Goal: Answer question/provide support: Share knowledge or assist other users

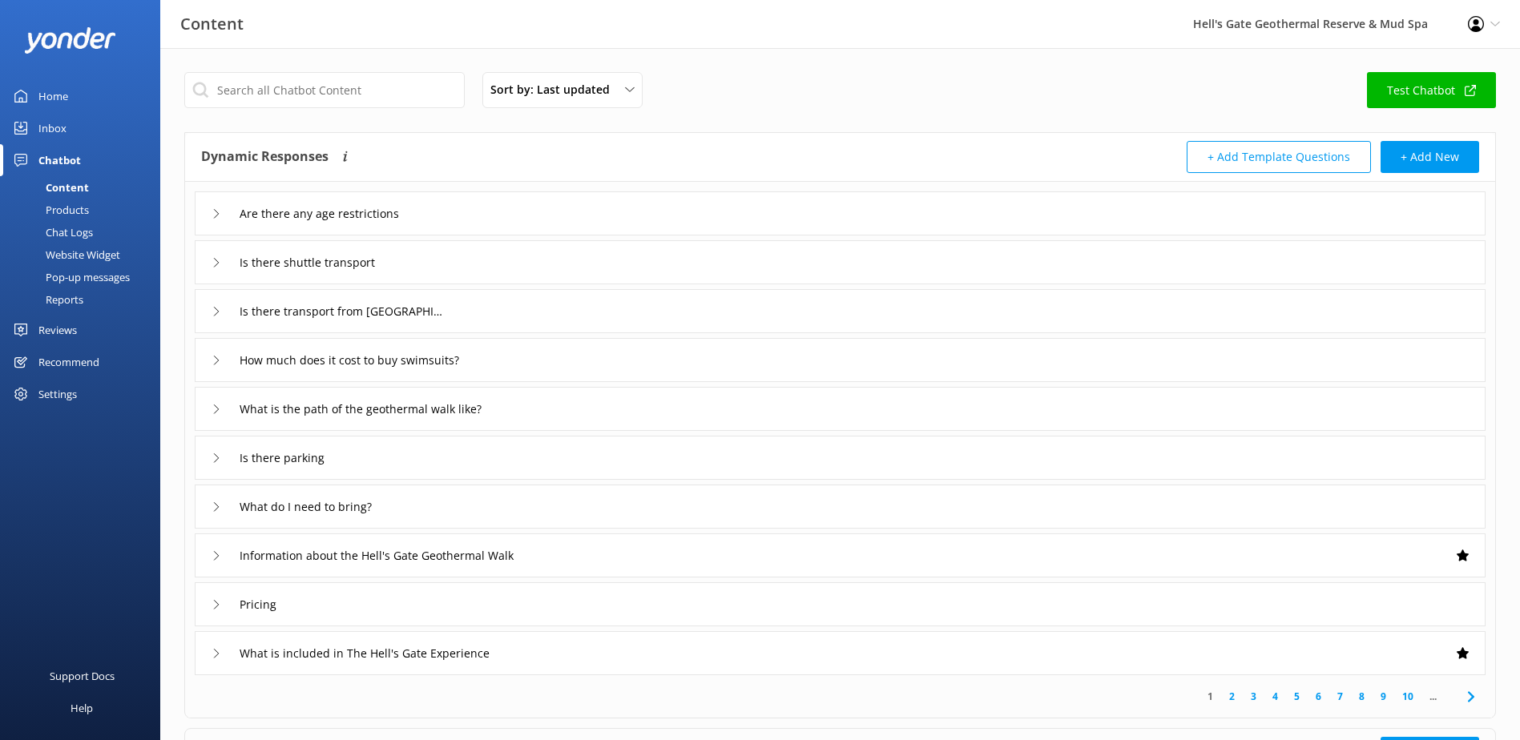
click at [51, 332] on div "Reviews" at bounding box center [57, 330] width 38 height 32
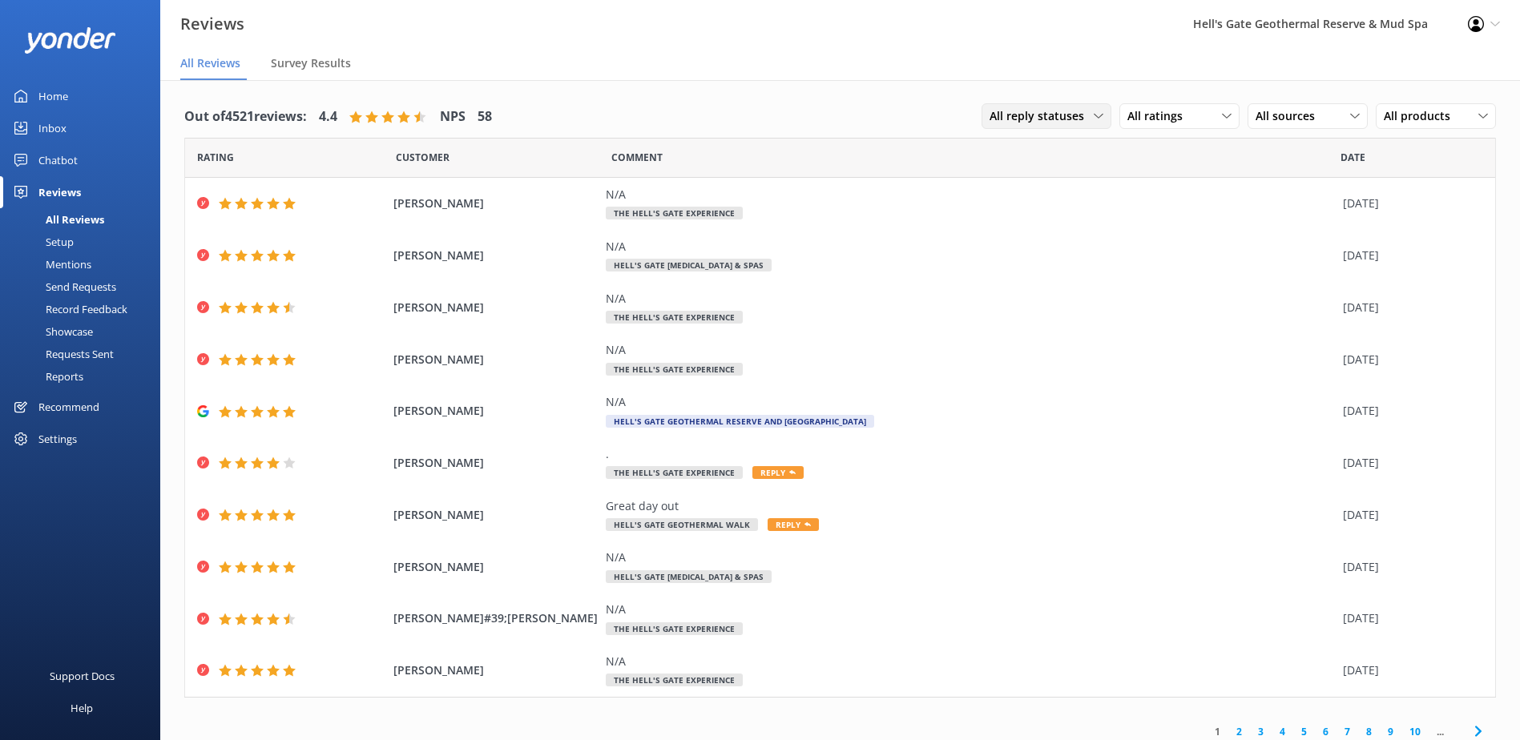
click at [1093, 115] on icon at bounding box center [1098, 116] width 10 height 10
click at [1036, 179] on div "Needs a reply" at bounding box center [1021, 182] width 62 height 16
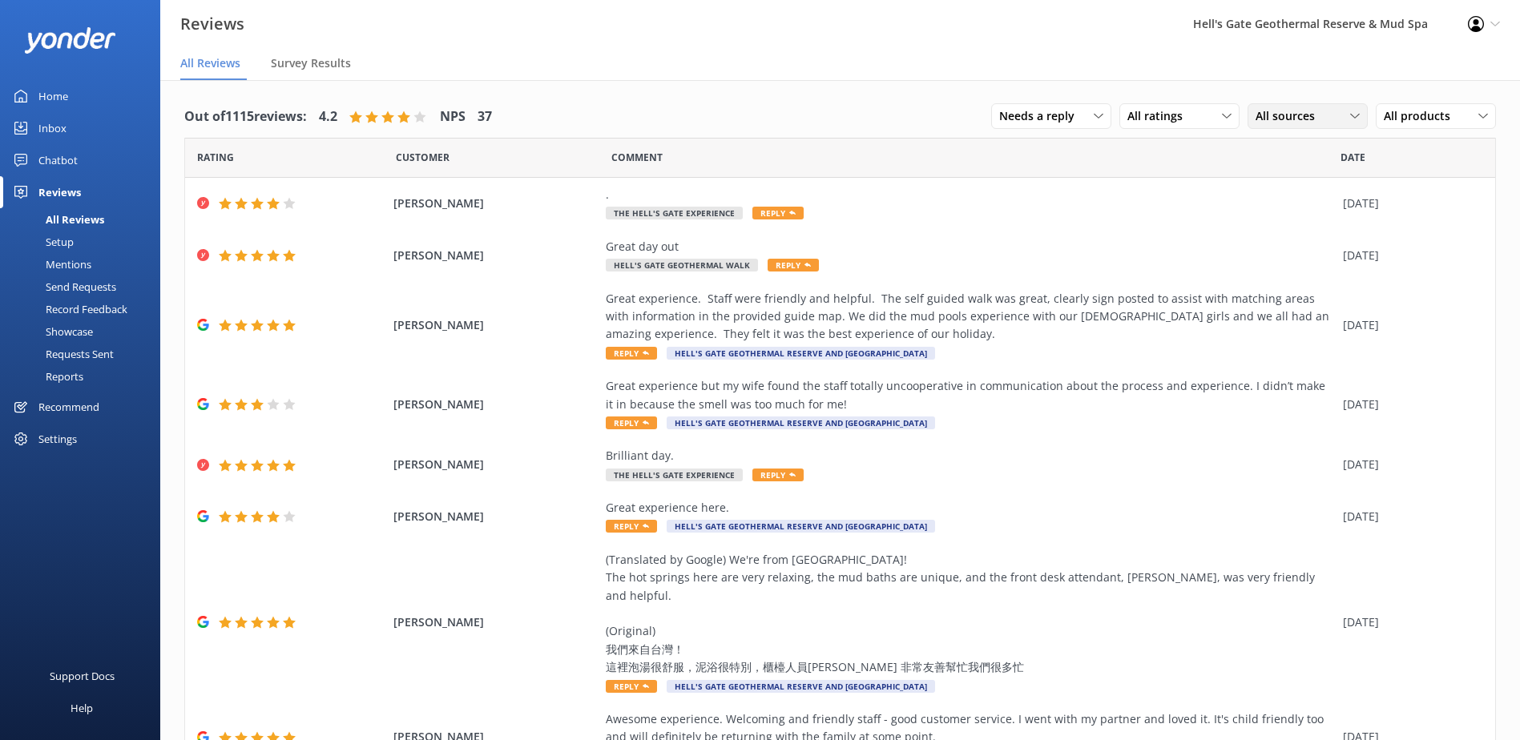
click at [1336, 120] on div "All sources" at bounding box center [1307, 116] width 112 height 18
click at [1308, 180] on div "Yonder survey" at bounding box center [1315, 182] width 90 height 16
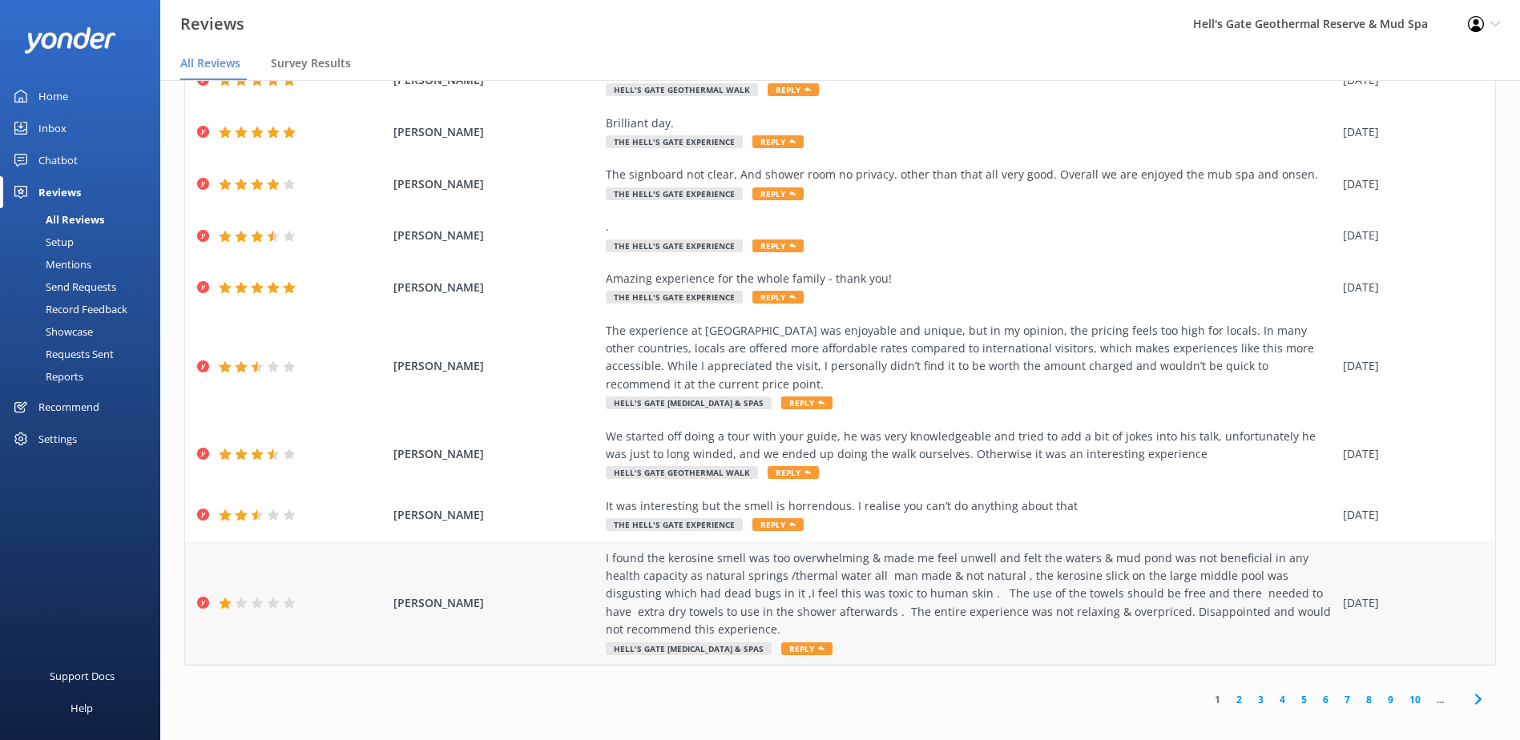
scroll to position [32, 0]
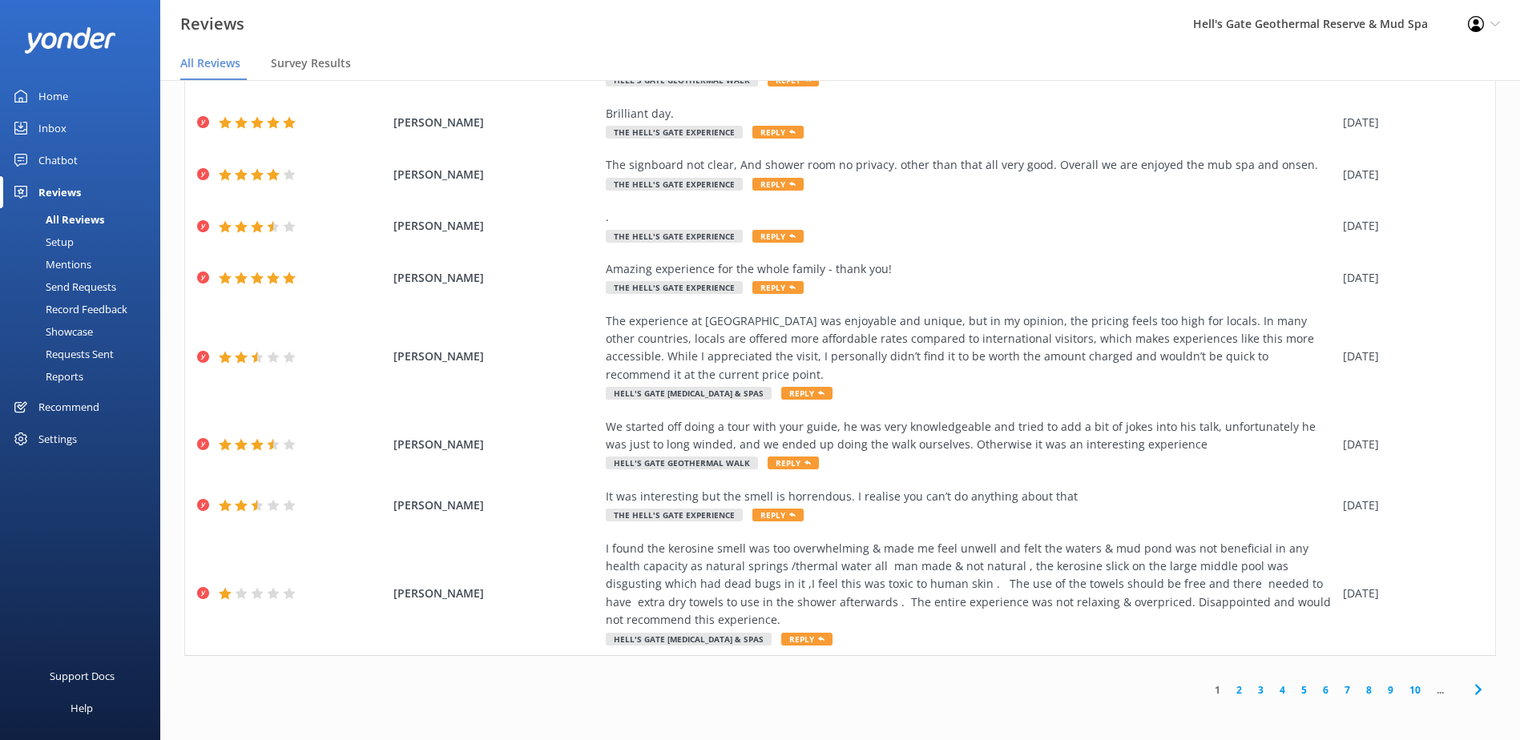
click at [925, 694] on div "1 2 3 4 5 6 7 8 9 10 ..." at bounding box center [839, 690] width 1311 height 36
click at [1228, 696] on link "2" at bounding box center [1239, 689] width 22 height 15
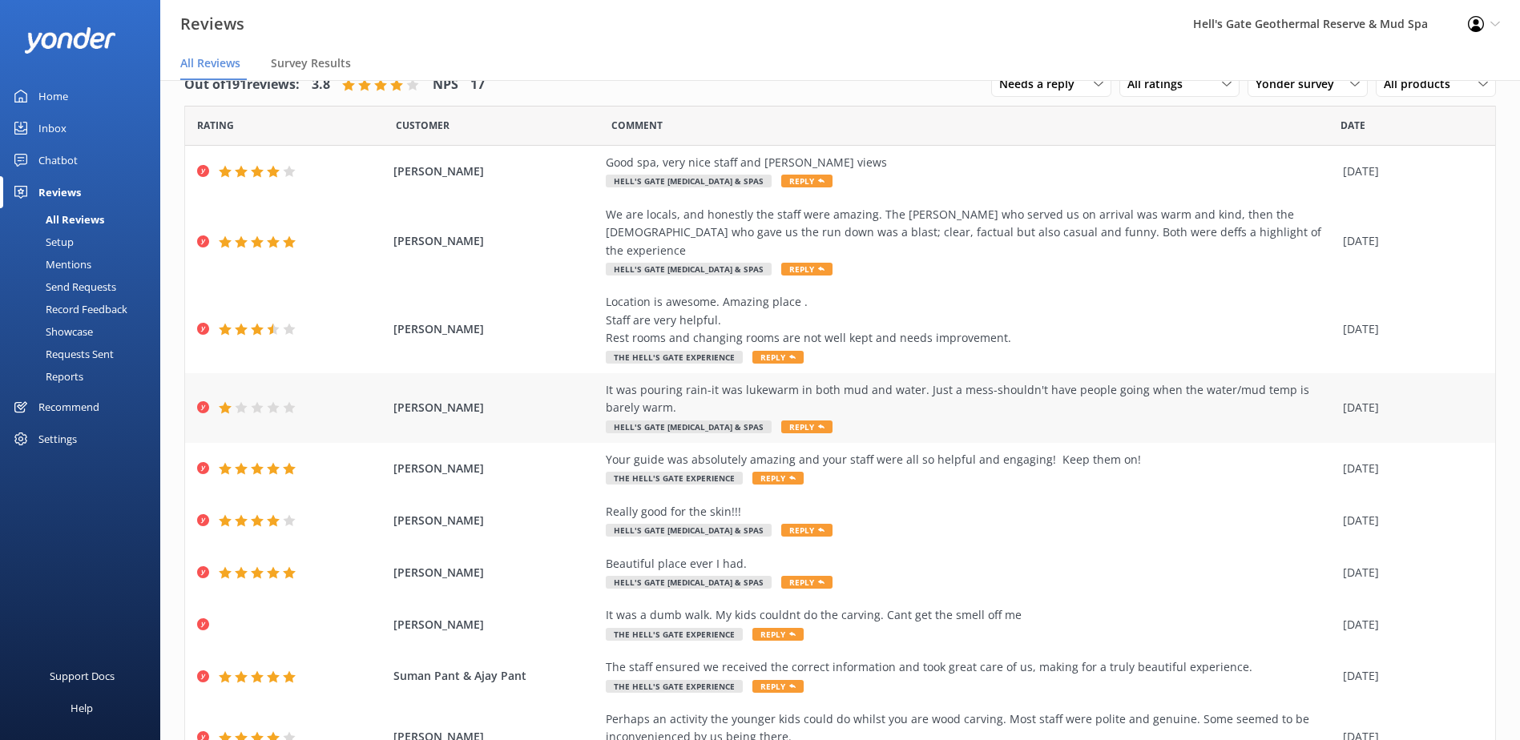
click at [781, 421] on span "Reply" at bounding box center [806, 427] width 51 height 13
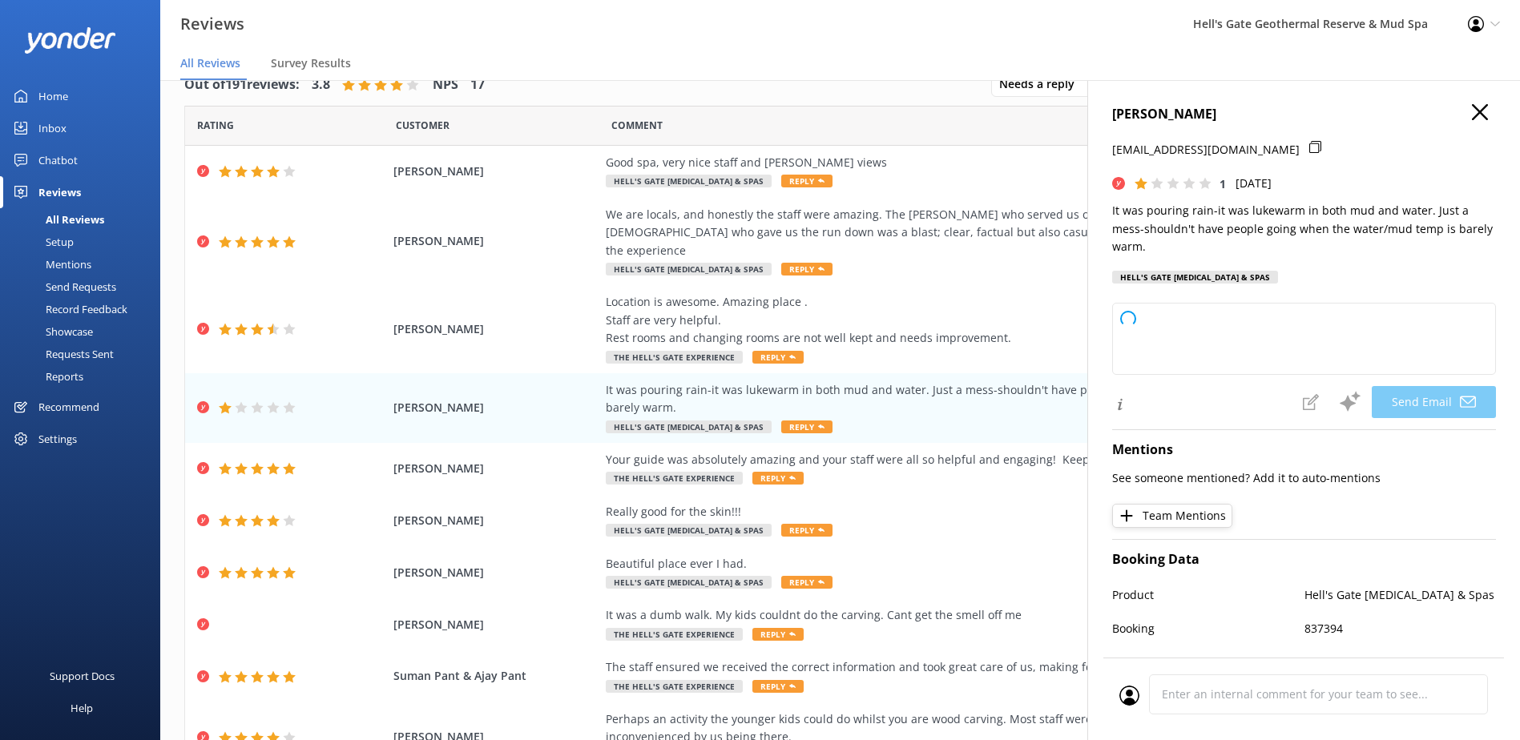
click at [1471, 115] on use "button" at bounding box center [1479, 112] width 16 height 16
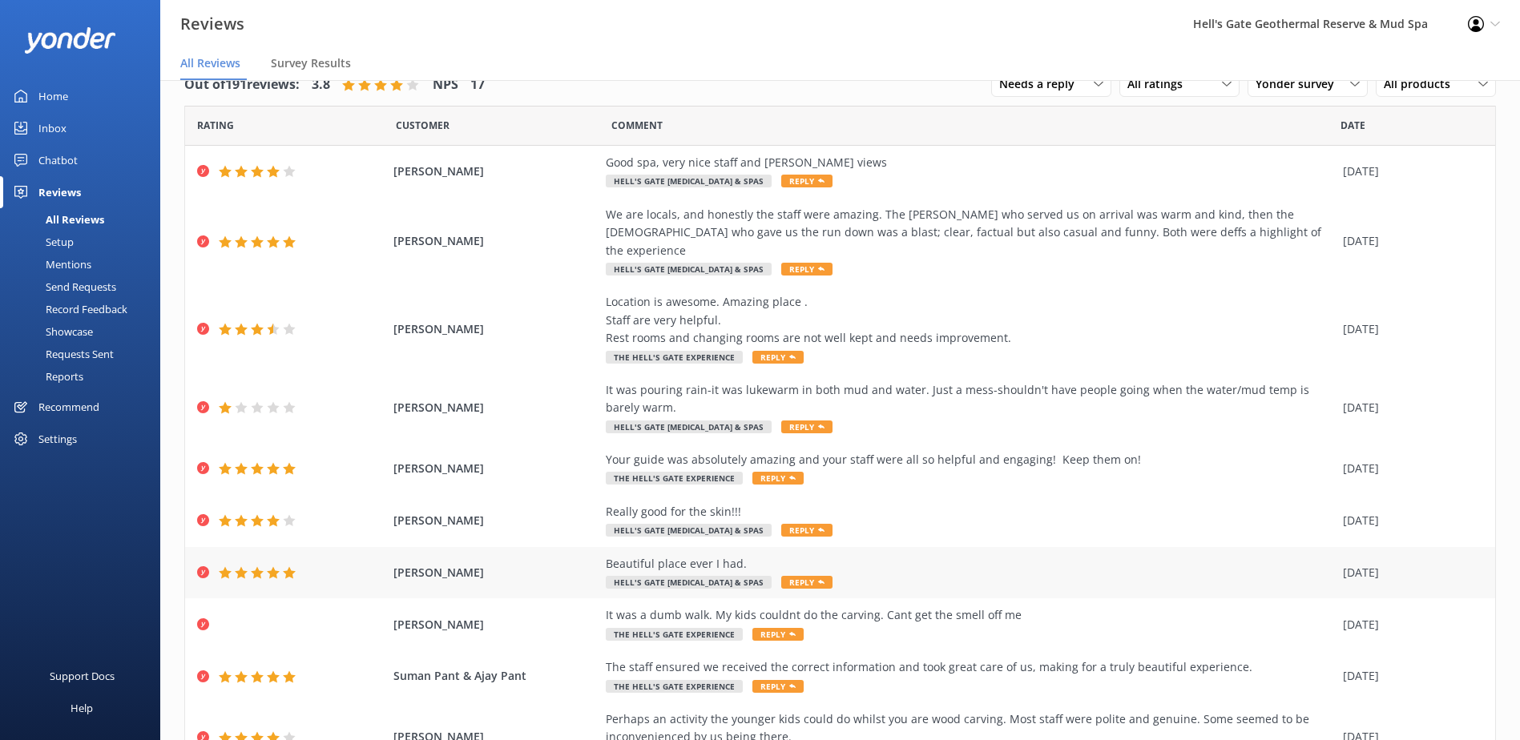
scroll to position [99, 0]
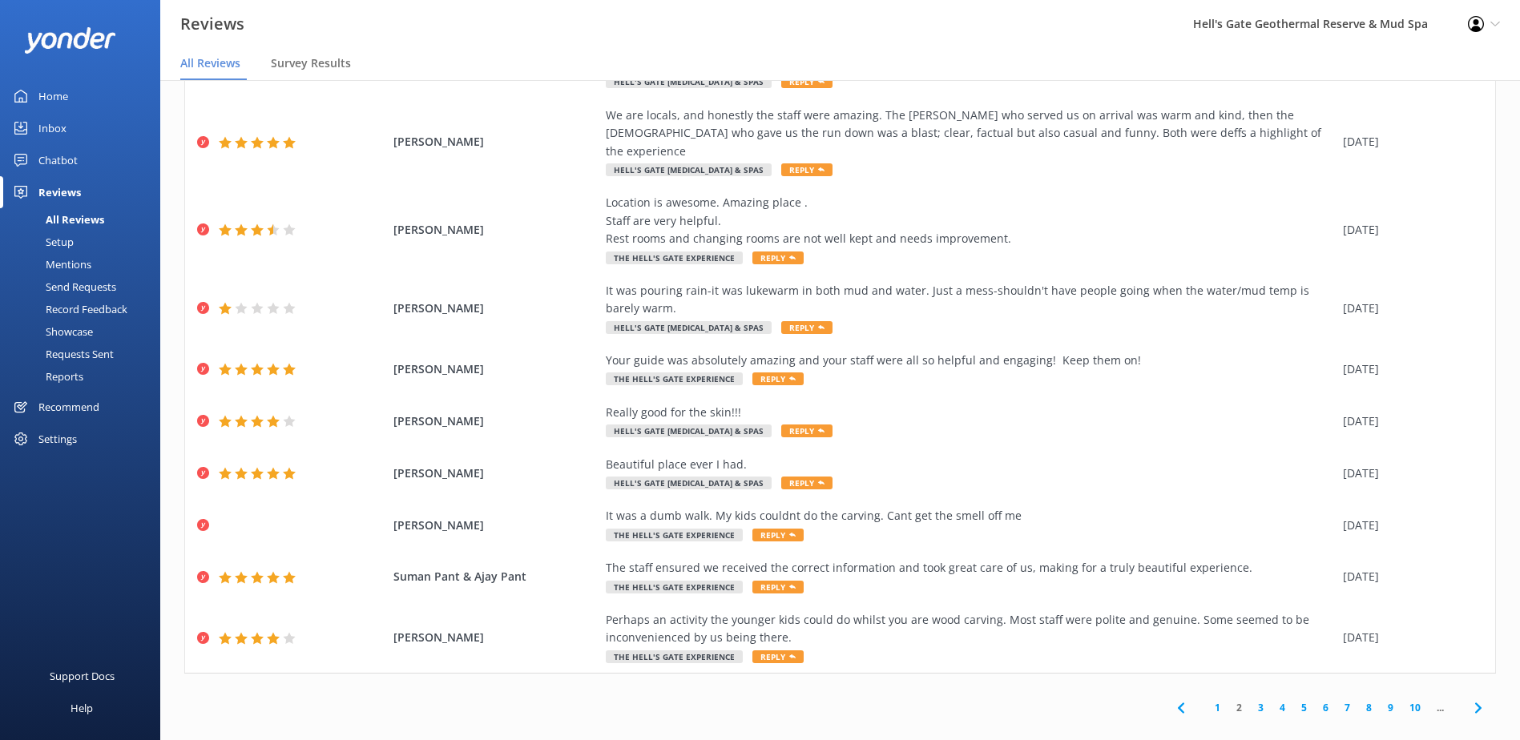
click at [1211, 700] on link "1" at bounding box center [1217, 707] width 22 height 15
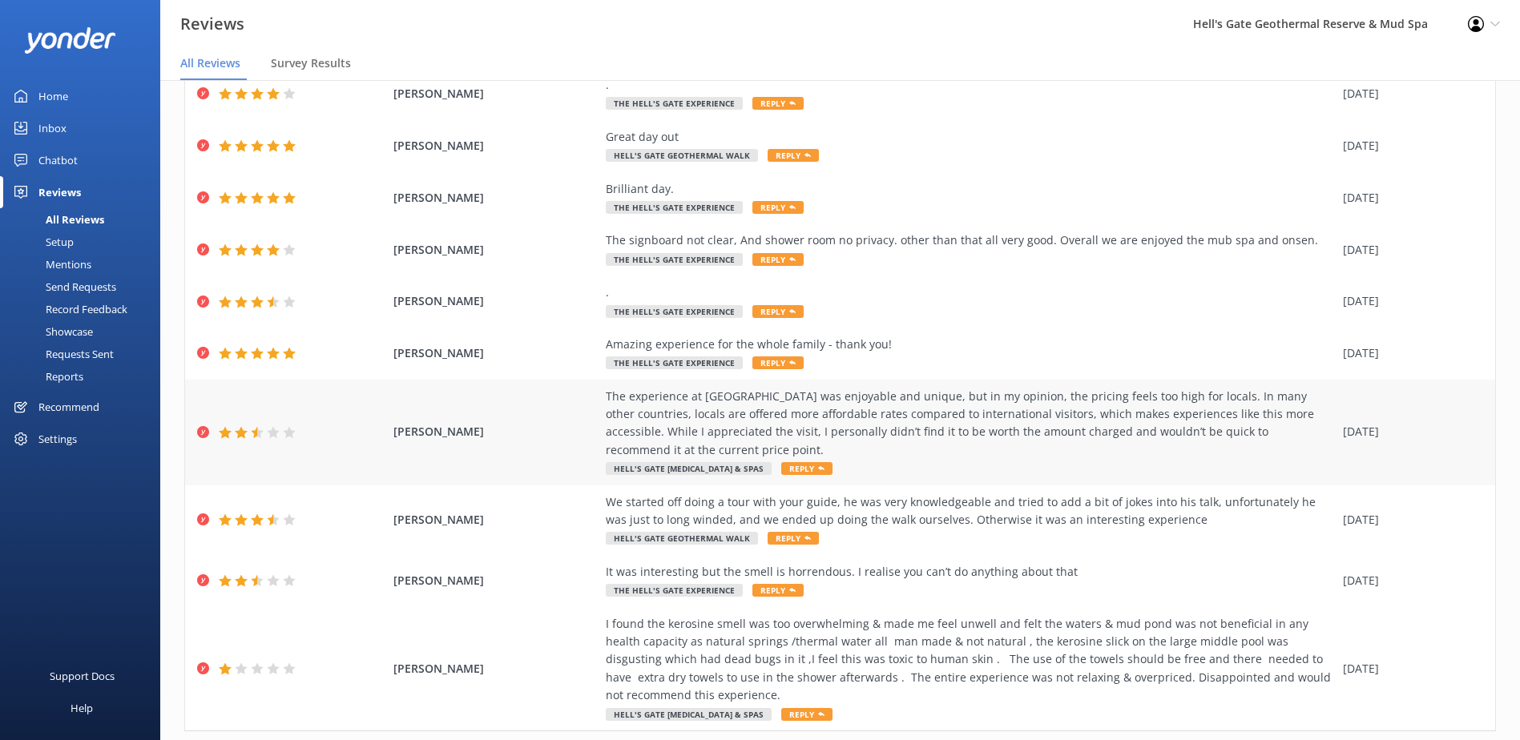
scroll to position [153, 0]
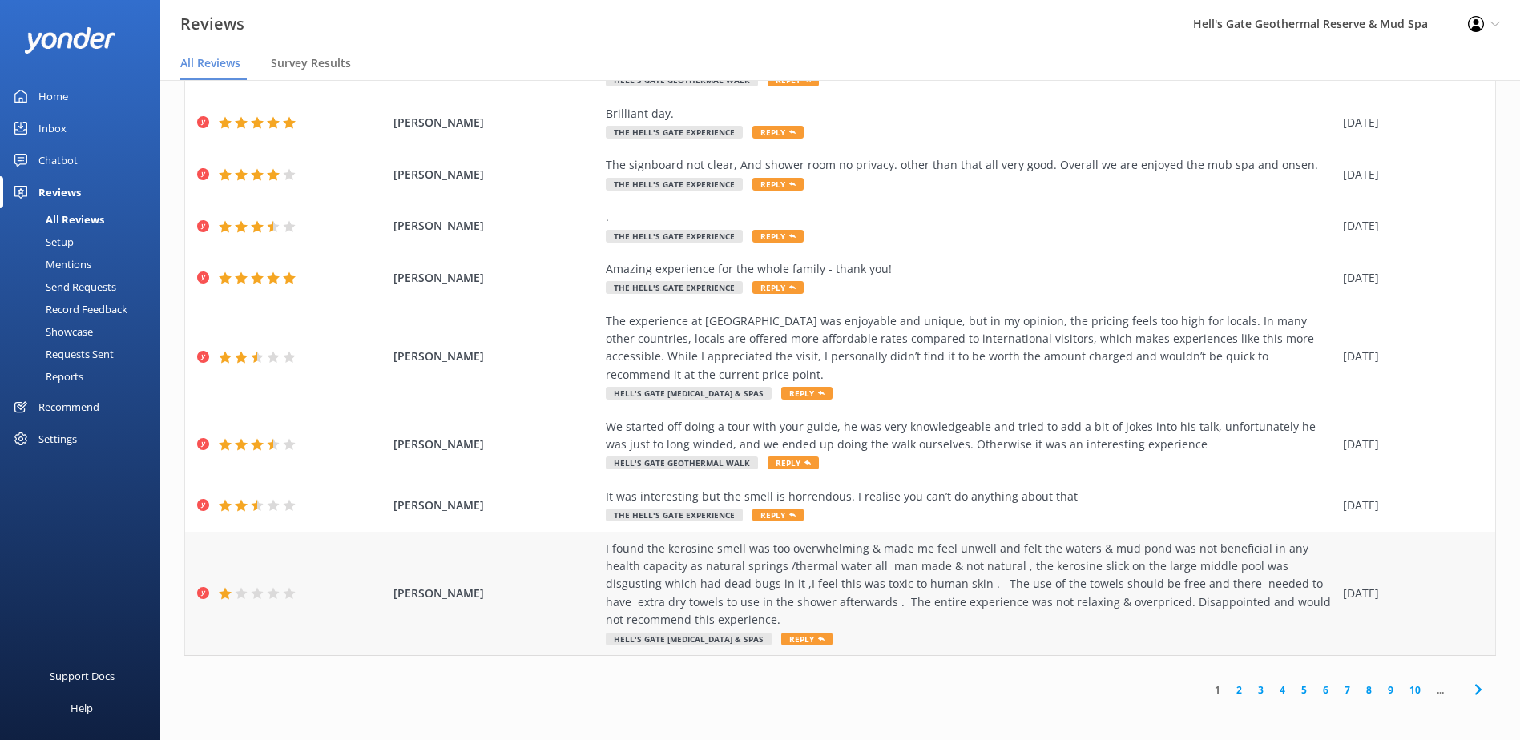
click at [781, 635] on span "Reply" at bounding box center [806, 639] width 51 height 13
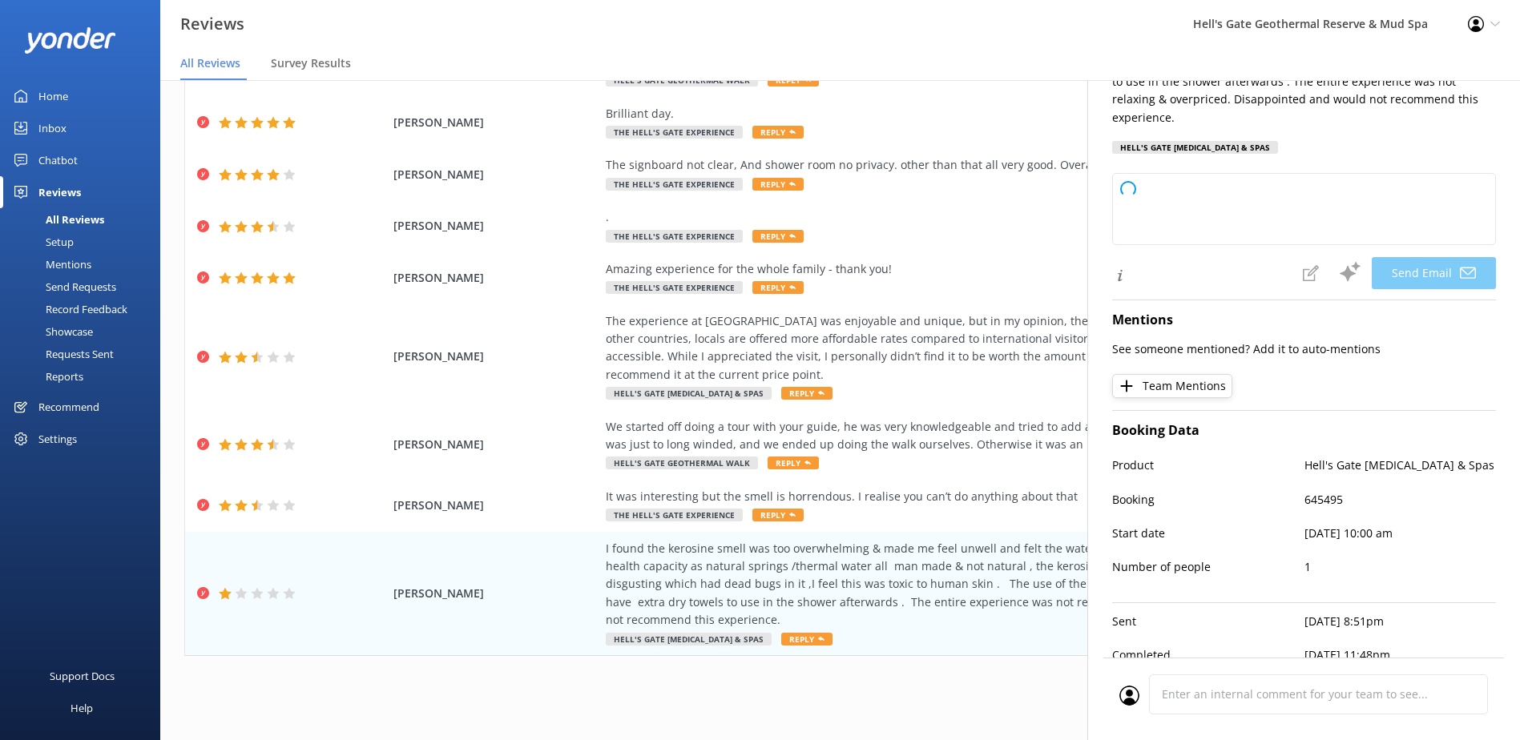
scroll to position [264, 0]
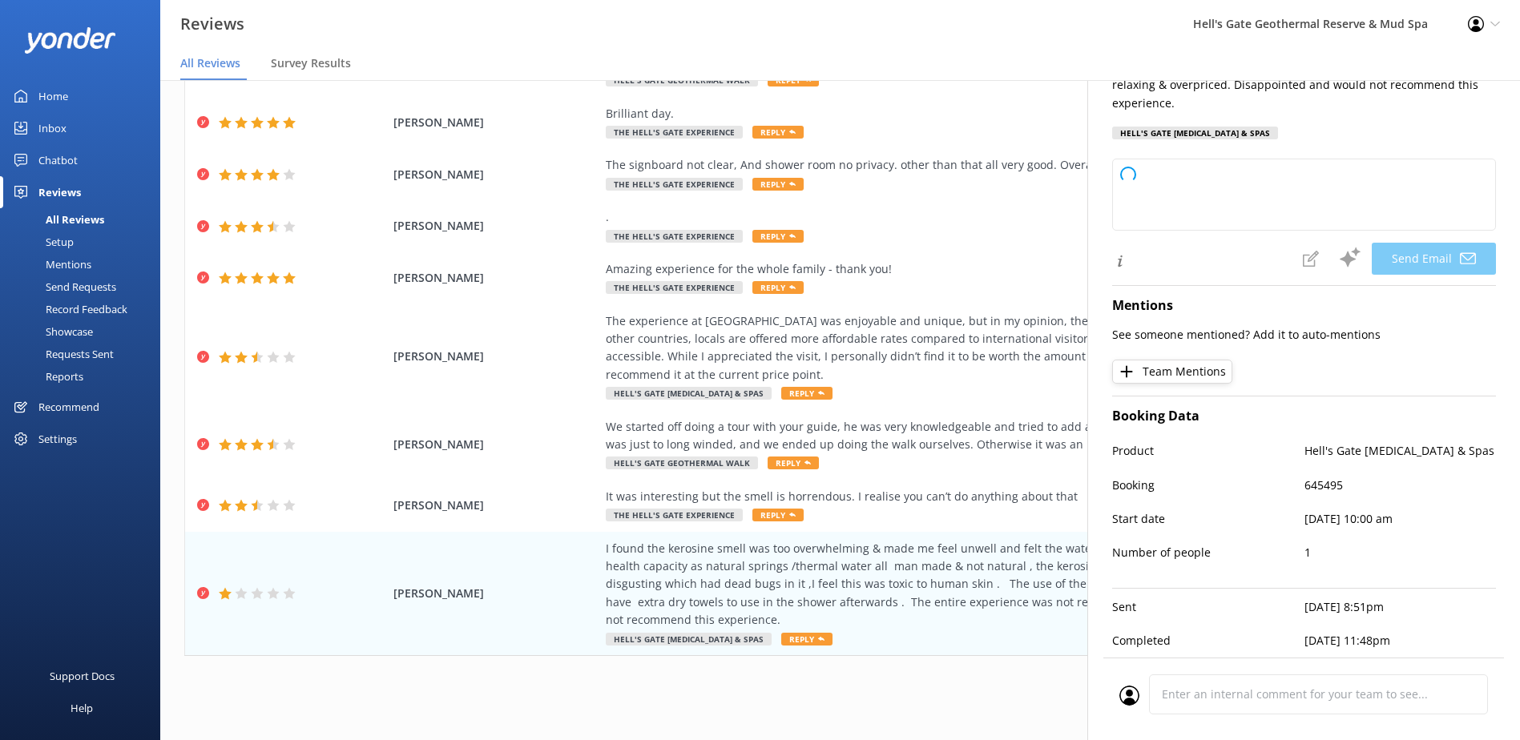
click at [1294, 479] on p "Booking" at bounding box center [1208, 486] width 192 height 18
drag, startPoint x: 1296, startPoint y: 476, endPoint x: 1335, endPoint y: 473, distance: 39.3
click at [1335, 477] on div "Booking 645495" at bounding box center [1304, 494] width 384 height 34
copy div "645495"
click at [1255, 490] on div "Booking 645495" at bounding box center [1304, 494] width 384 height 34
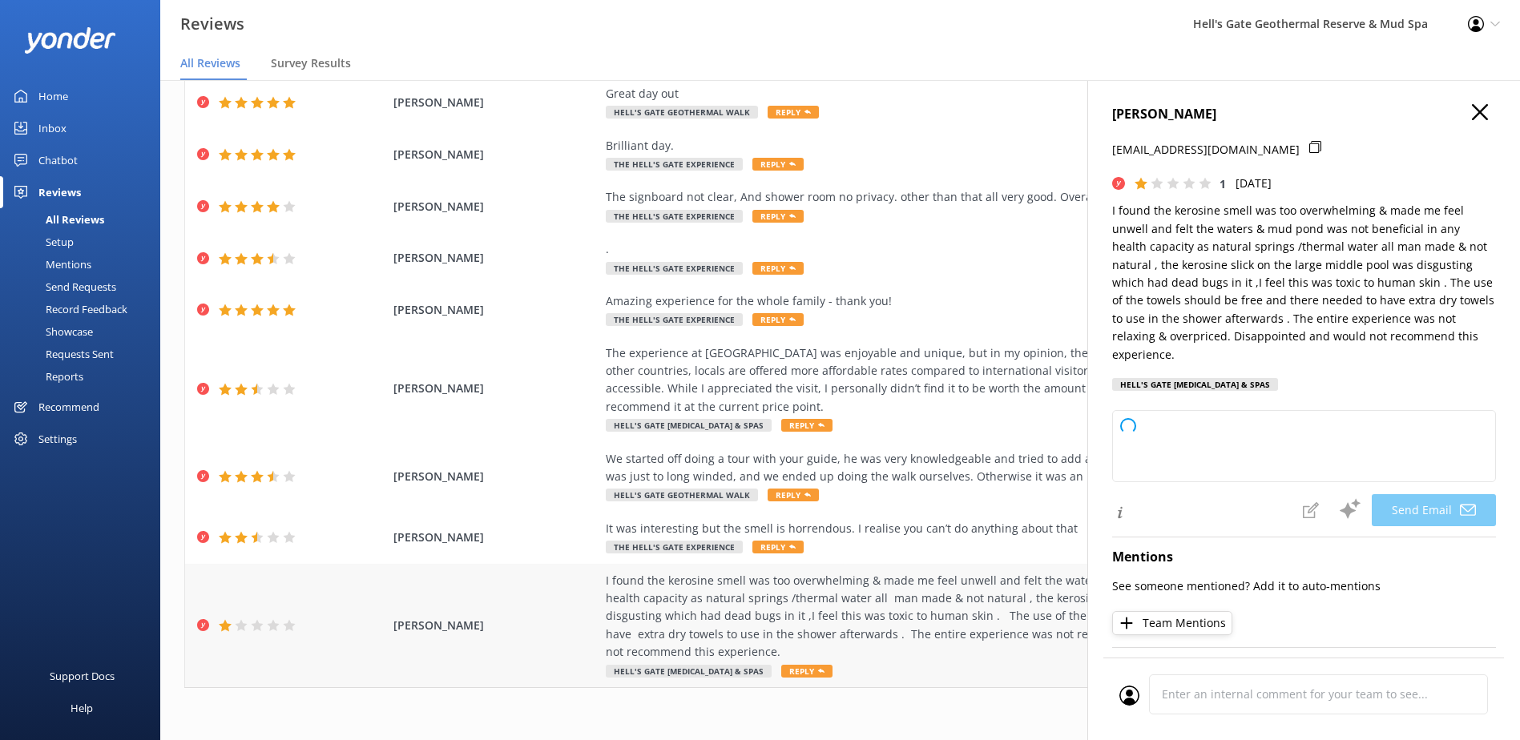
scroll to position [0, 0]
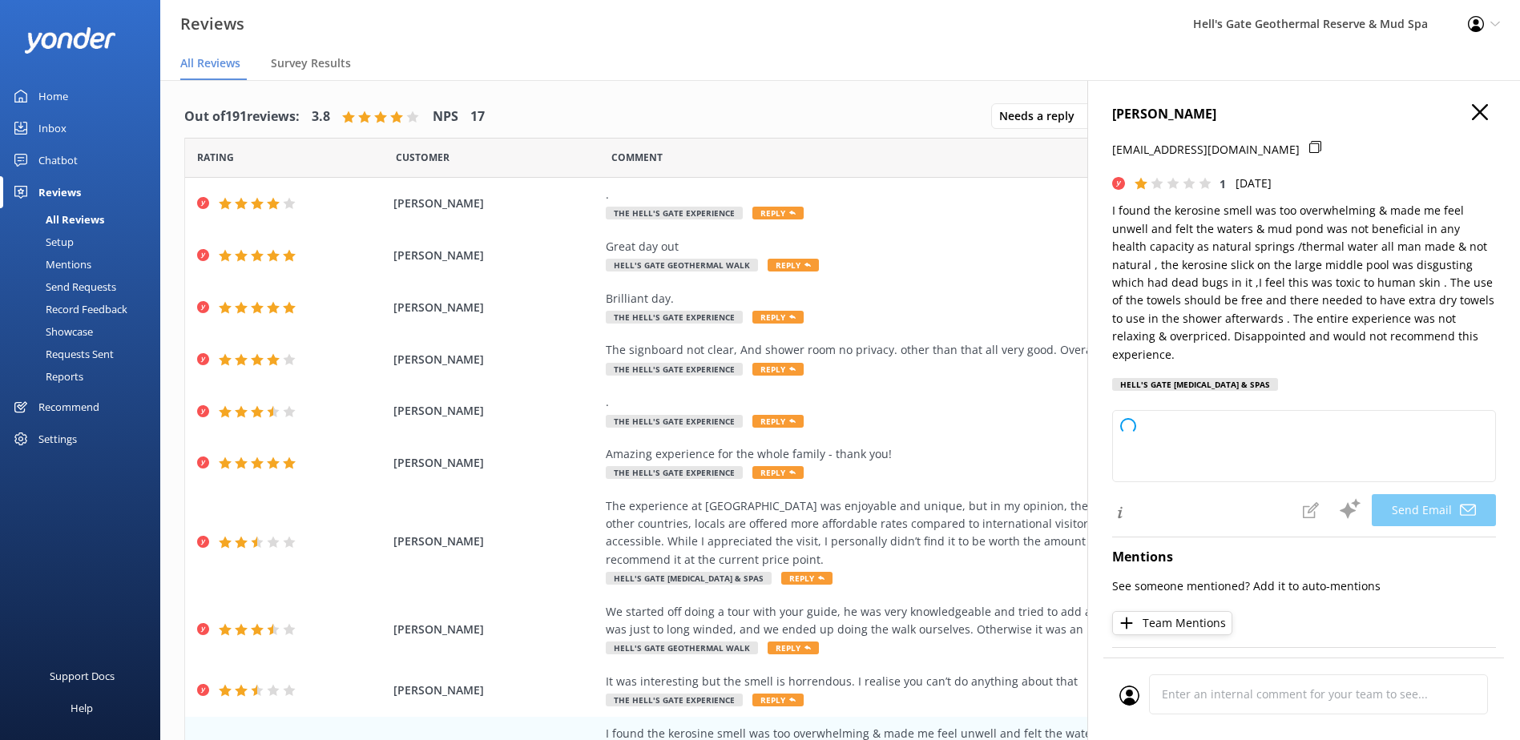
click at [1471, 111] on icon "button" at bounding box center [1479, 112] width 16 height 16
